Goal: Navigation & Orientation: Find specific page/section

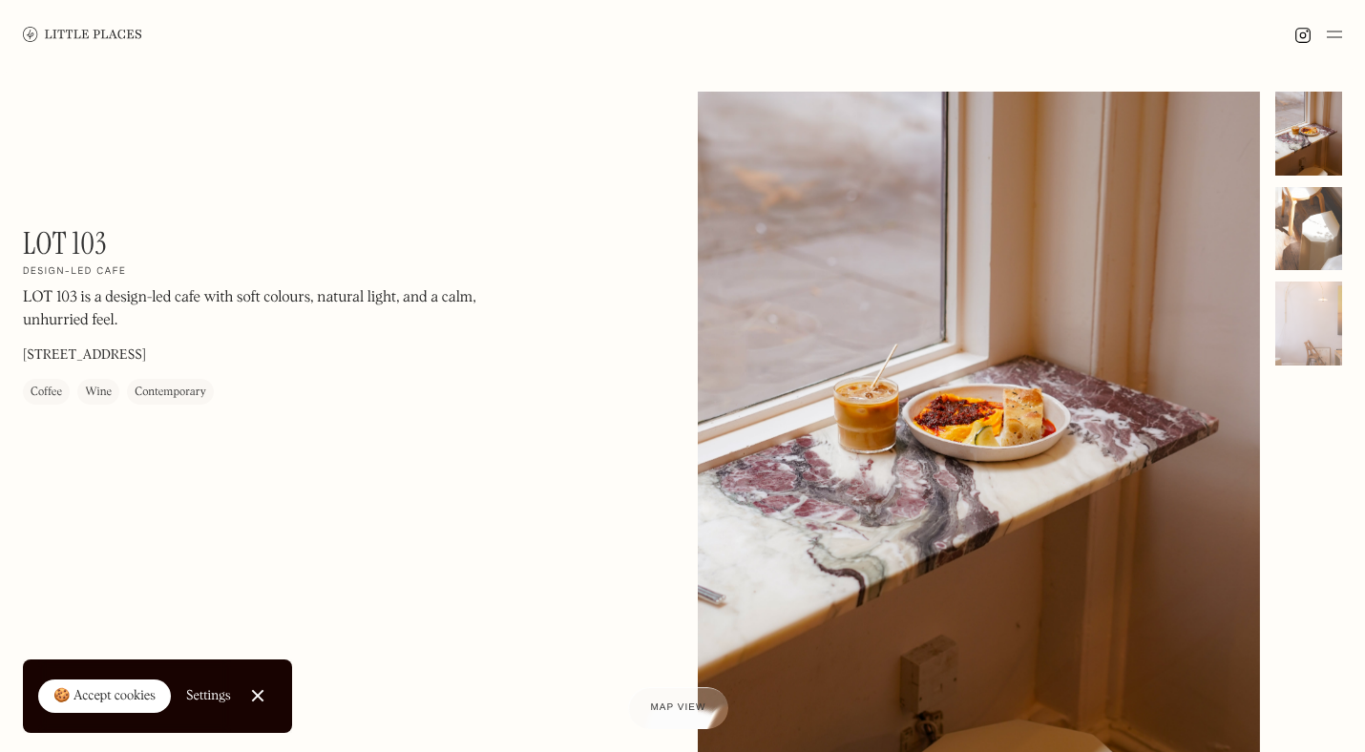
click at [1300, 243] on div at bounding box center [1309, 229] width 67 height 84
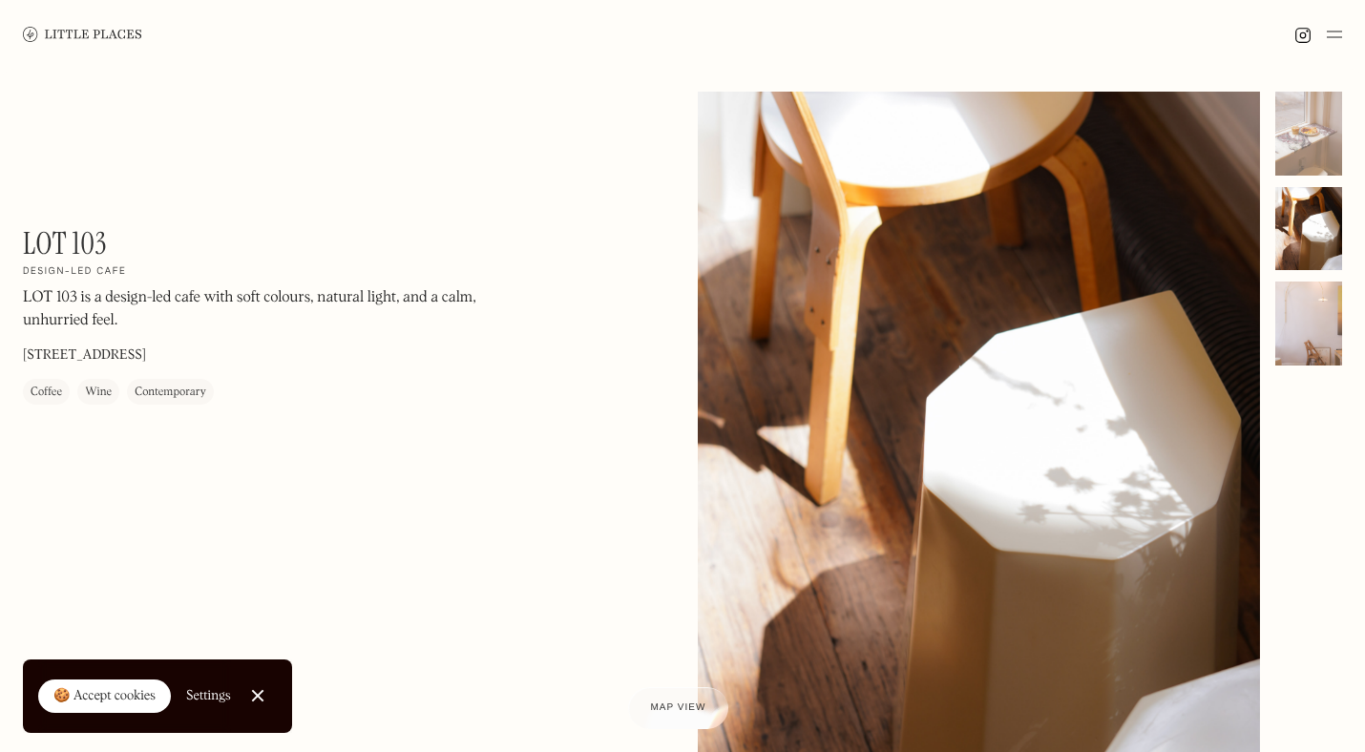
click at [1312, 346] on div at bounding box center [1309, 324] width 67 height 84
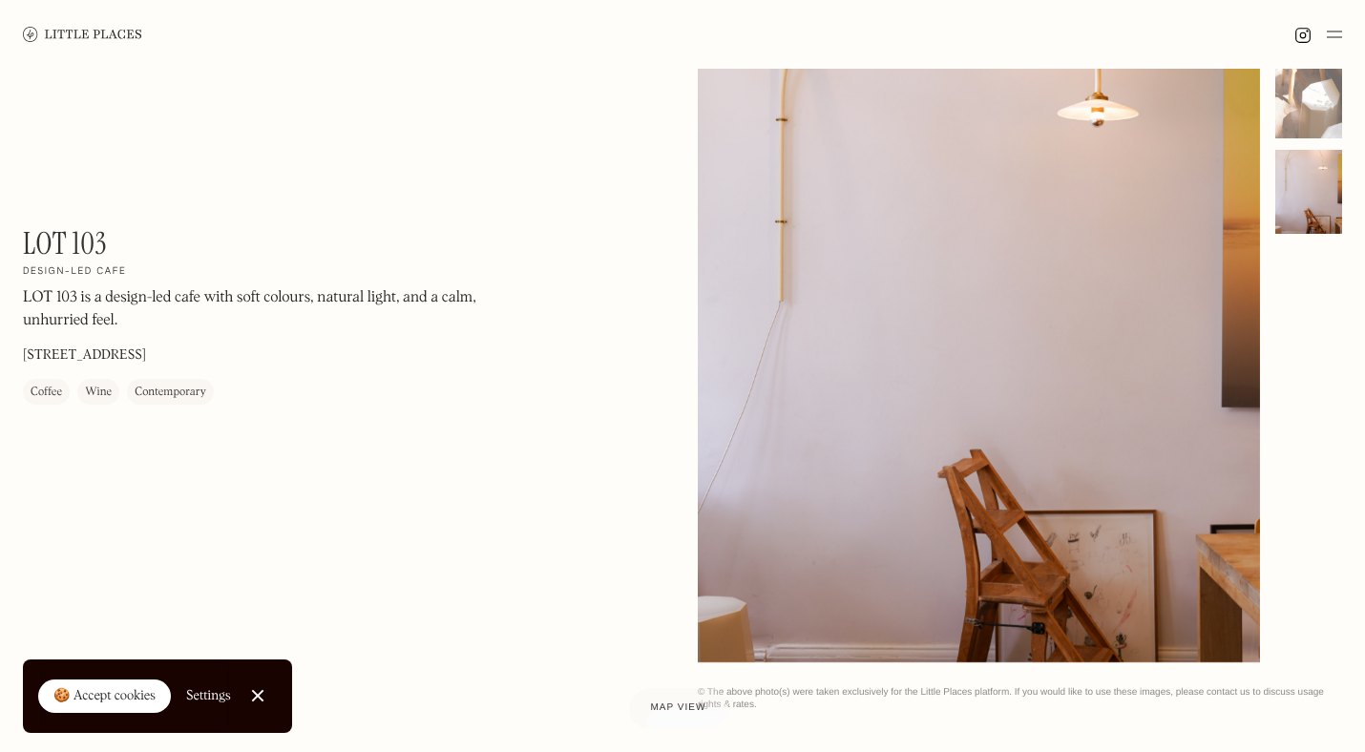
scroll to position [25, 0]
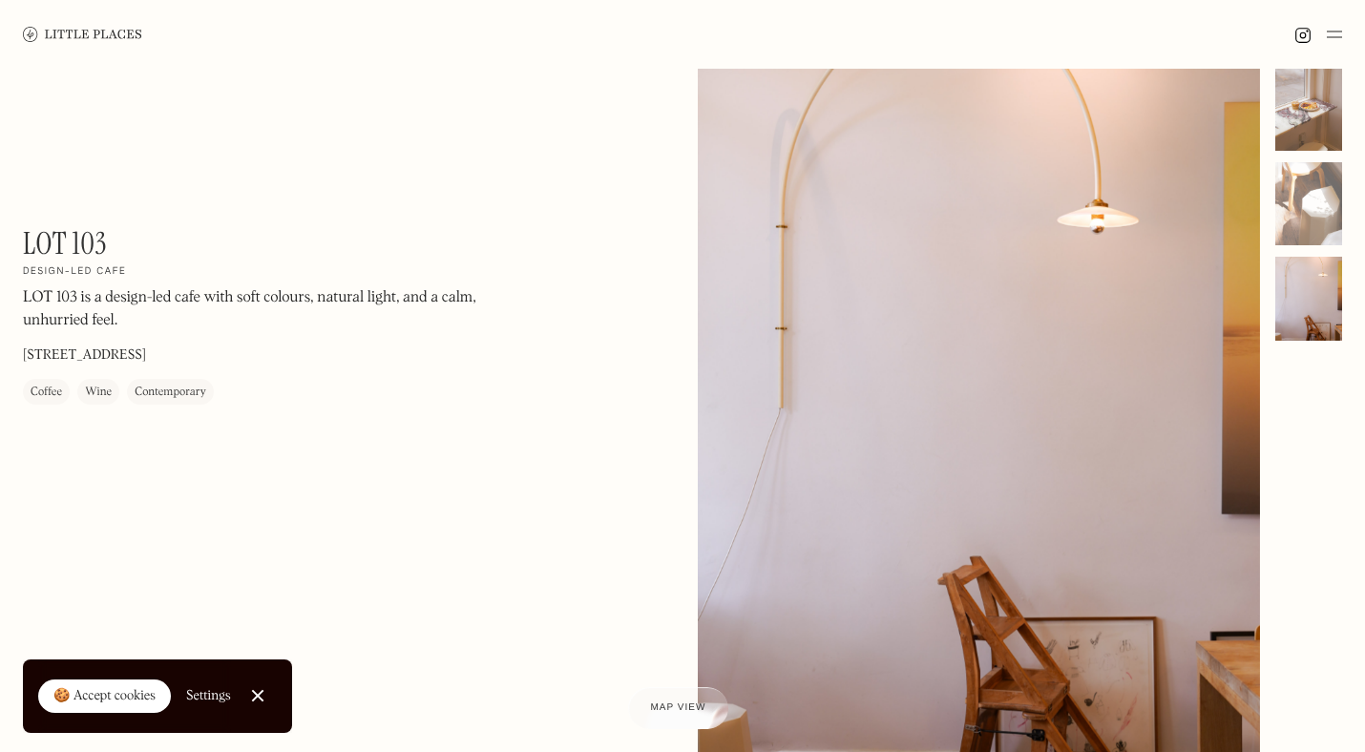
click at [1311, 134] on div at bounding box center [1309, 109] width 67 height 84
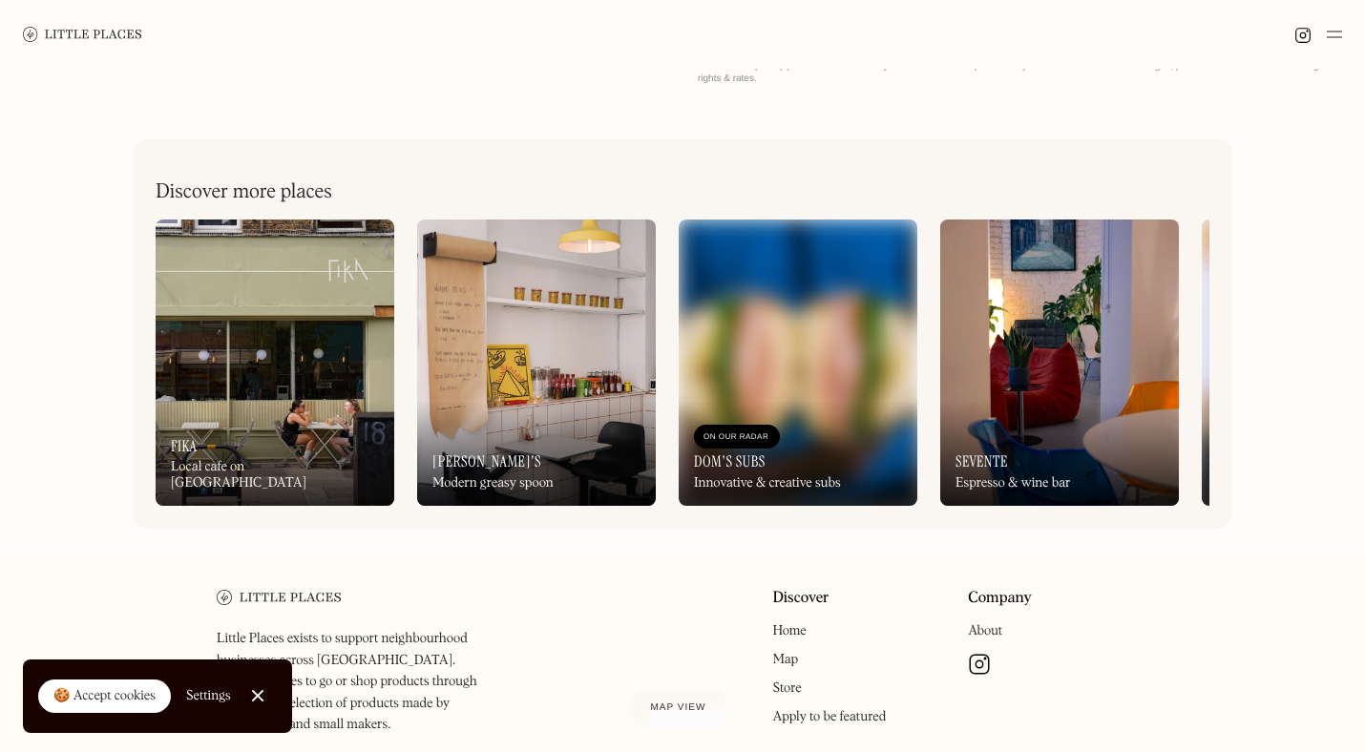
scroll to position [868, 0]
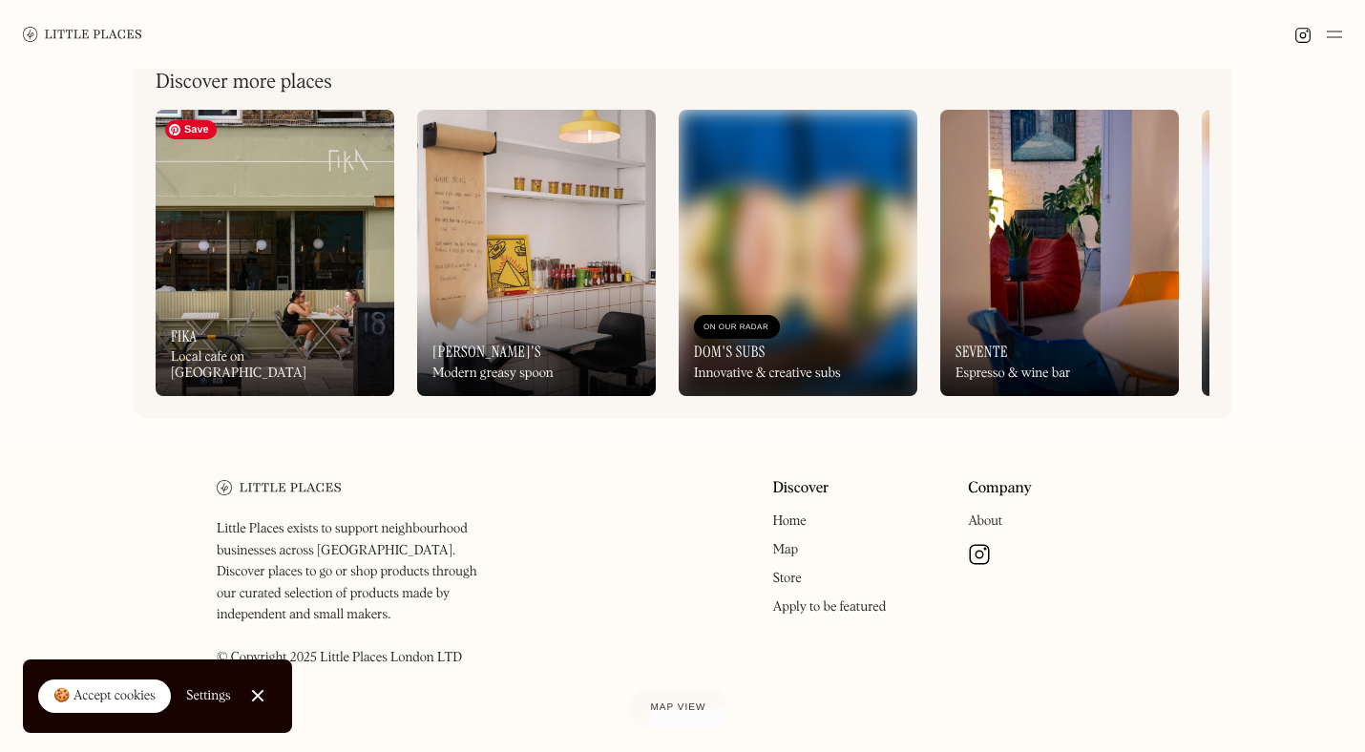
click at [301, 245] on img at bounding box center [275, 253] width 239 height 286
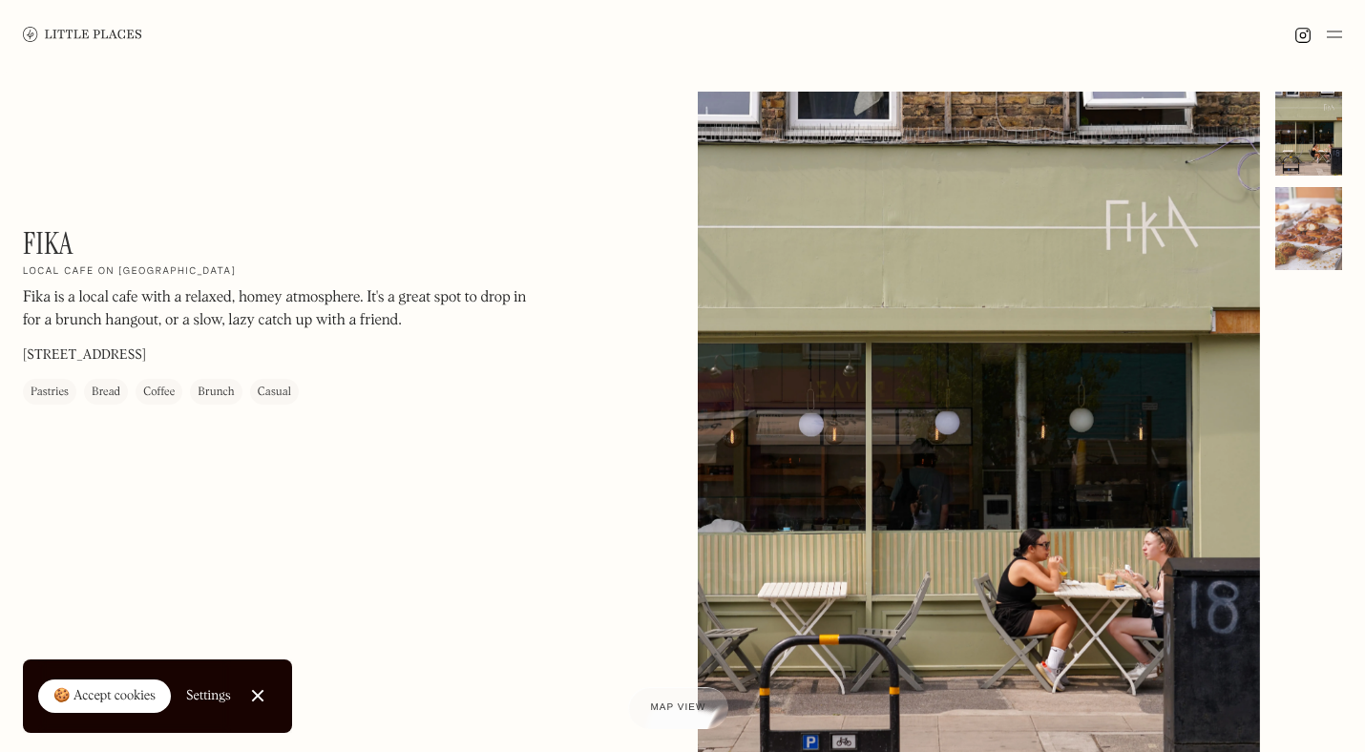
click at [1316, 232] on div at bounding box center [1309, 229] width 67 height 84
